Goal: Entertainment & Leisure: Consume media (video, audio)

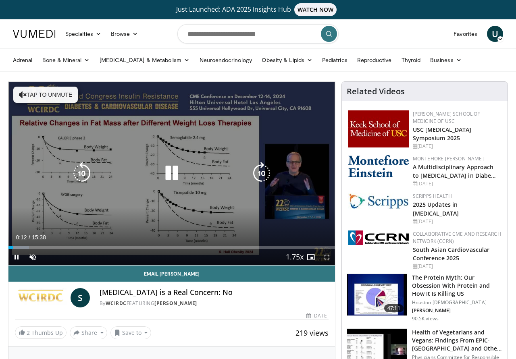
click at [43, 91] on button "Tap to unmute" at bounding box center [45, 95] width 64 height 16
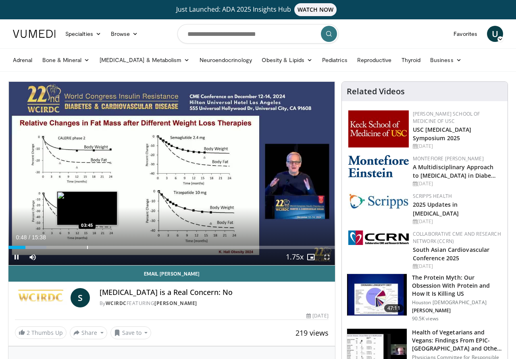
click at [87, 245] on div "Loaded : 11.63% 00:48 03:45" at bounding box center [171, 245] width 326 height 8
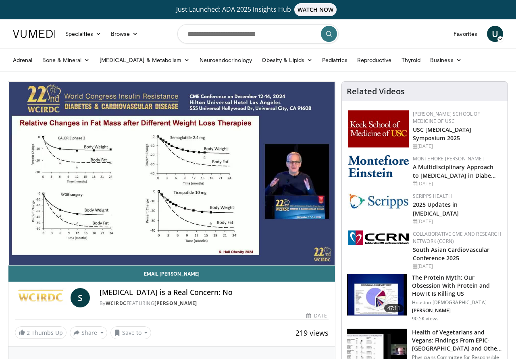
click at [164, 247] on div "10 seconds Tap to unmute" at bounding box center [171, 173] width 326 height 183
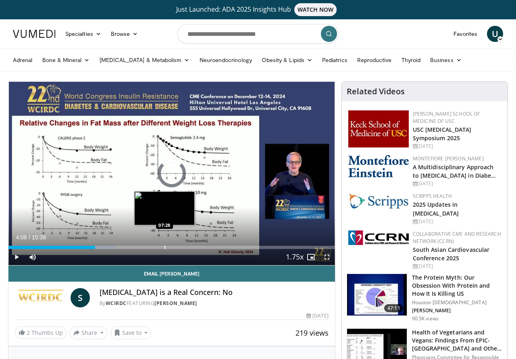
click at [164, 247] on div "Progress Bar" at bounding box center [164, 247] width 1 height 3
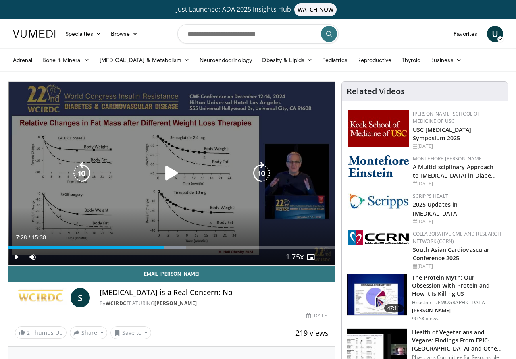
click at [166, 168] on icon "Video Player" at bounding box center [171, 173] width 23 height 23
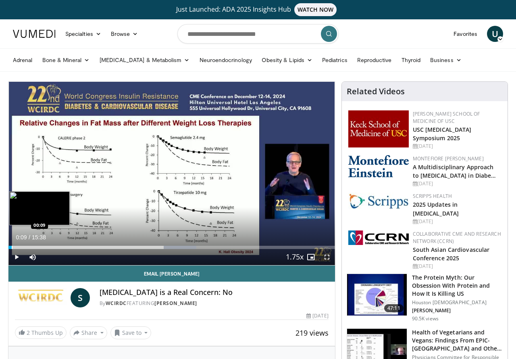
click at [12, 248] on div "Progress Bar" at bounding box center [12, 247] width 1 height 3
click at [10, 247] on div "00:10" at bounding box center [9, 247] width 2 height 3
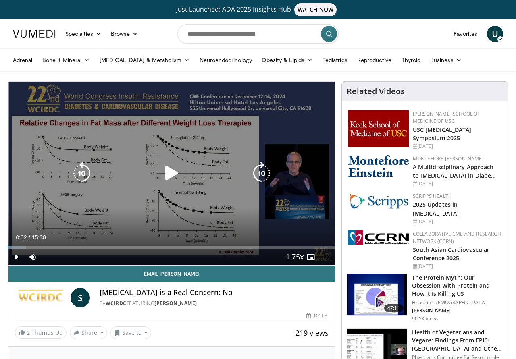
click at [9, 247] on div "00:02" at bounding box center [8, 247] width 1 height 3
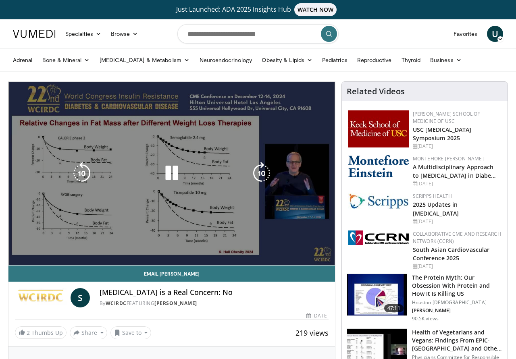
click at [202, 203] on div "10 seconds Tap to unmute" at bounding box center [171, 173] width 326 height 183
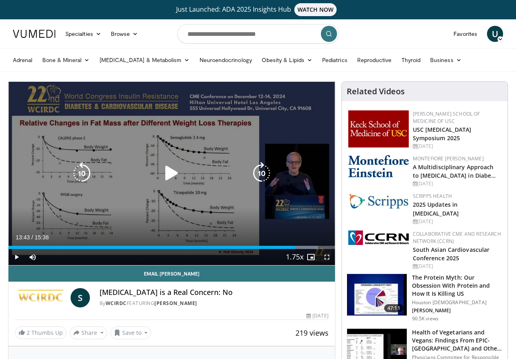
click at [195, 142] on div "10 seconds Tap to unmute" at bounding box center [171, 173] width 326 height 183
